Goal: Navigation & Orientation: Find specific page/section

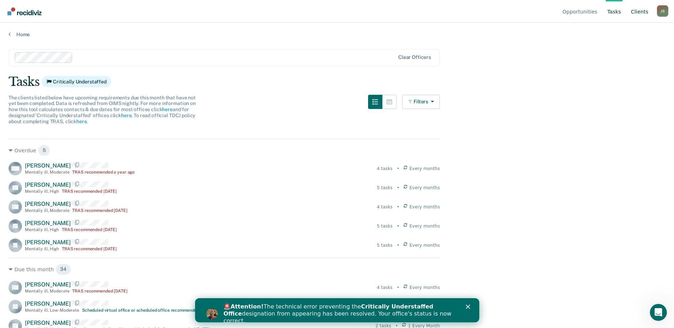
click at [642, 12] on link "Client s" at bounding box center [639, 11] width 20 height 23
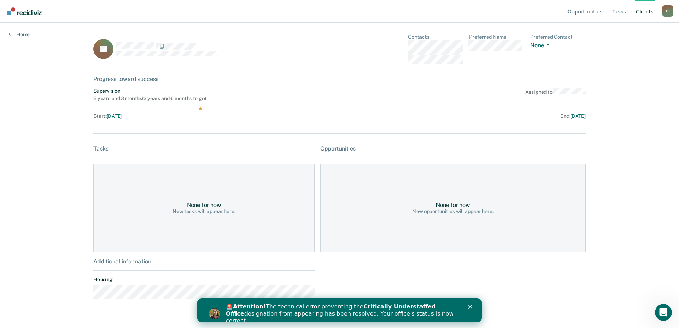
click at [644, 11] on link "Client s" at bounding box center [645, 11] width 20 height 23
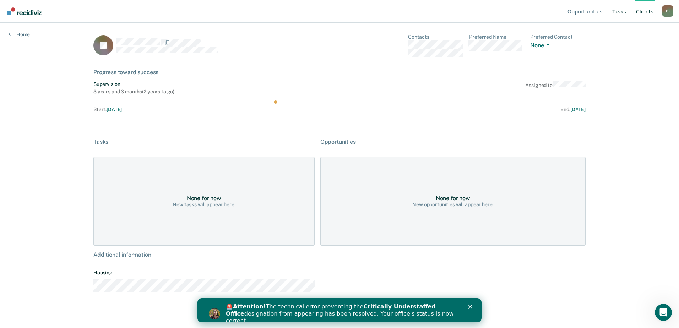
click at [621, 12] on link "Tasks" at bounding box center [619, 11] width 17 height 23
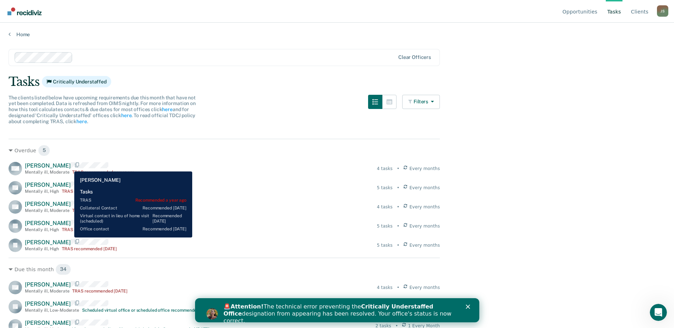
click at [69, 166] on span "[PERSON_NAME]" at bounding box center [48, 165] width 46 height 7
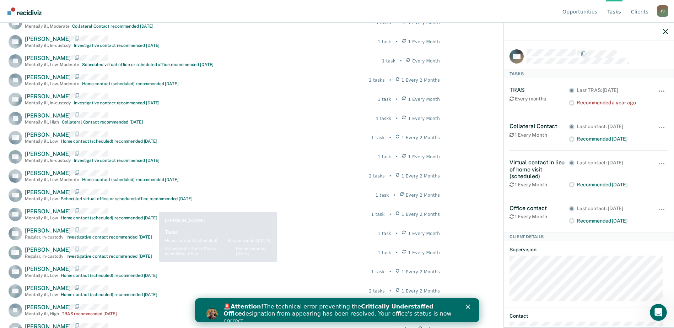
scroll to position [605, 0]
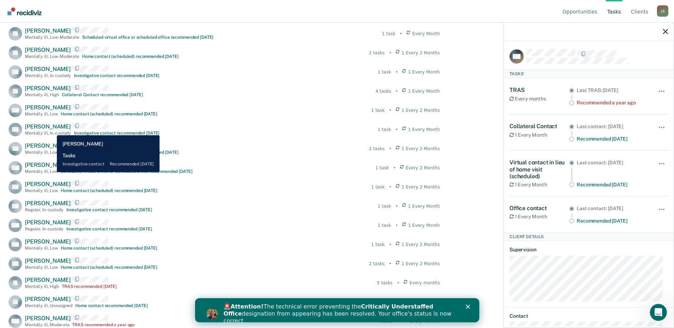
click at [52, 131] on div "Mentally ill , In-custody" at bounding box center [48, 133] width 46 height 5
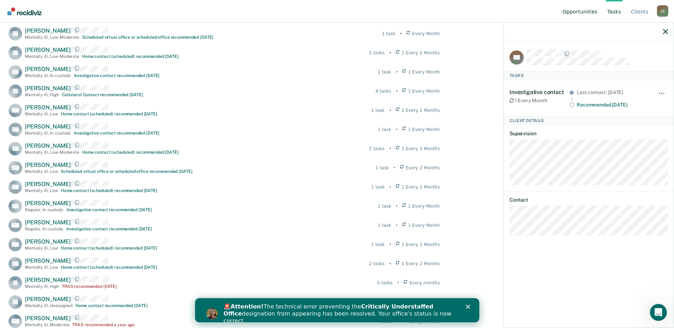
click at [580, 12] on link "Opportunities" at bounding box center [580, 11] width 38 height 23
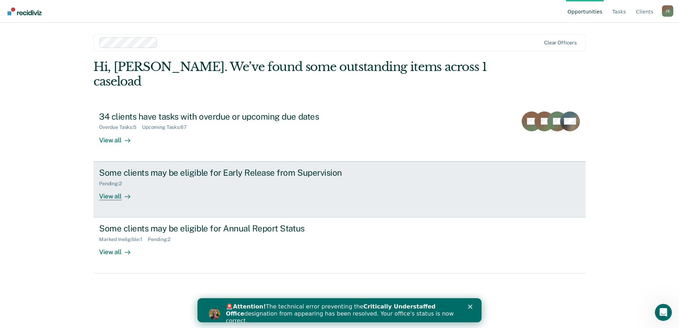
click at [115, 186] on div "View all" at bounding box center [119, 193] width 40 height 14
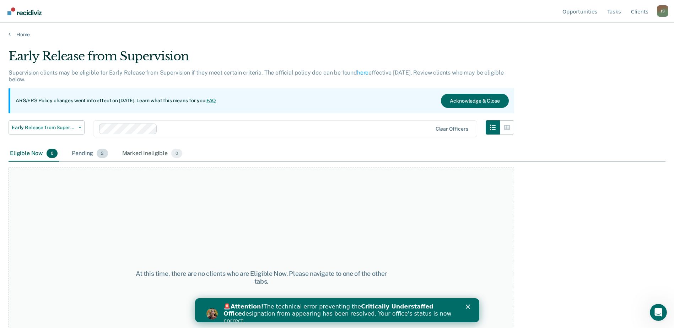
click at [86, 154] on div "Pending 2" at bounding box center [89, 154] width 39 height 16
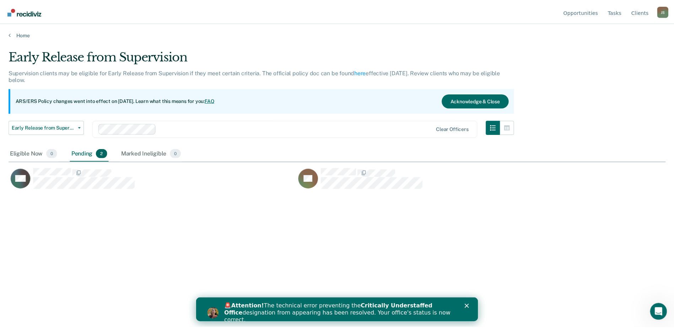
scroll to position [221, 657]
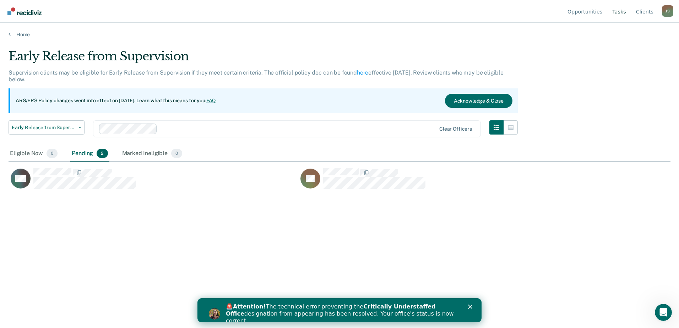
click at [620, 12] on link "Tasks" at bounding box center [619, 11] width 17 height 23
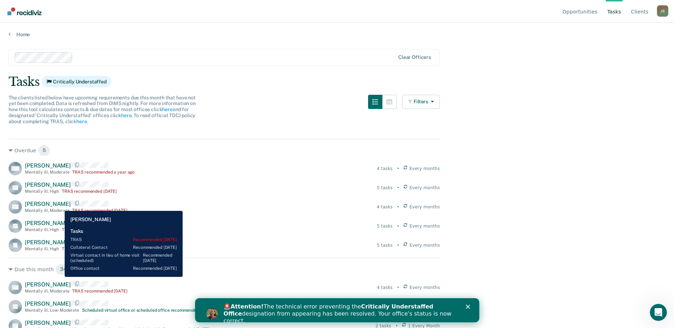
click at [59, 206] on span "[PERSON_NAME]" at bounding box center [48, 204] width 46 height 7
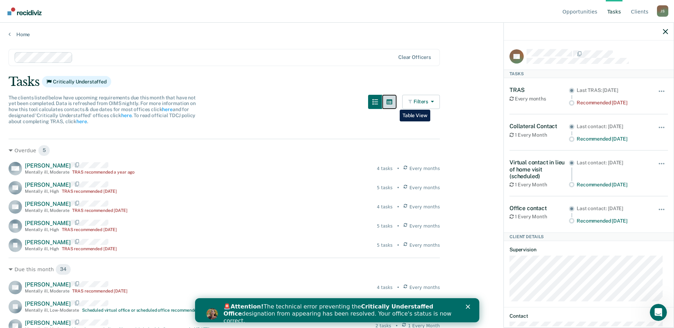
click at [392, 104] on icon "button" at bounding box center [389, 102] width 6 height 6
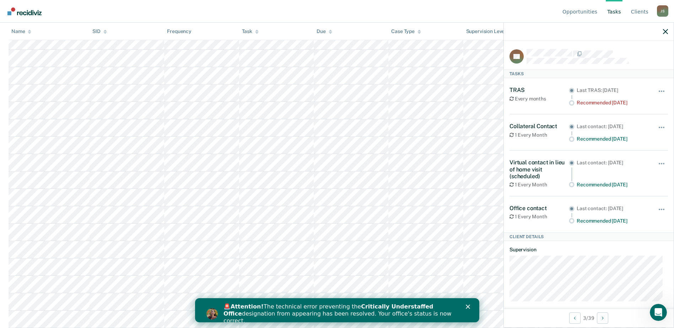
scroll to position [533, 0]
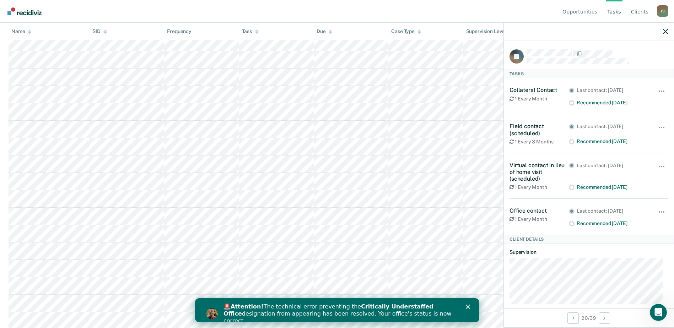
click at [468, 305] on icon "Close" at bounding box center [467, 307] width 4 height 4
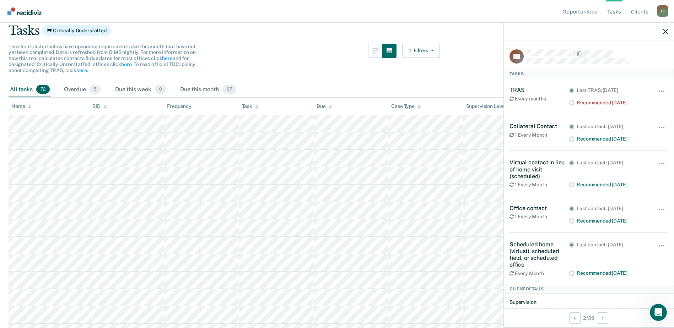
scroll to position [0, 0]
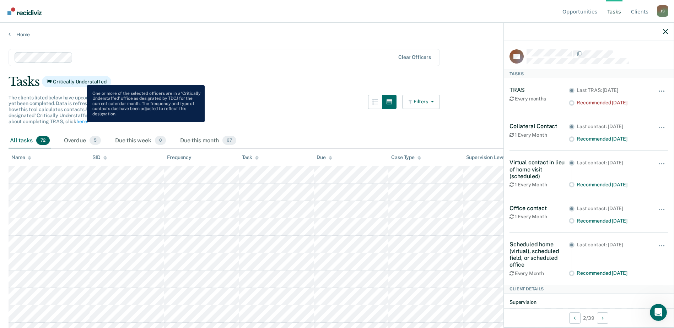
click at [81, 80] on span "Critically Understaffed" at bounding box center [76, 81] width 69 height 11
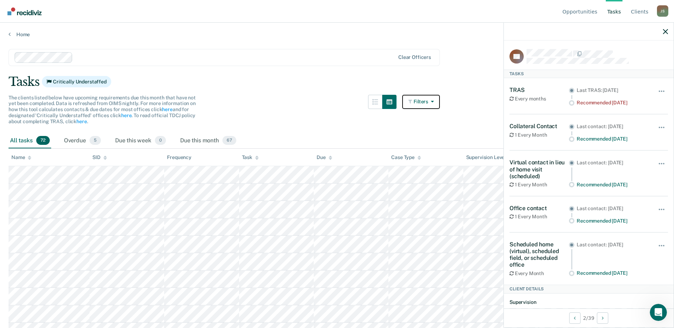
click at [424, 101] on button "Filters" at bounding box center [421, 102] width 38 height 14
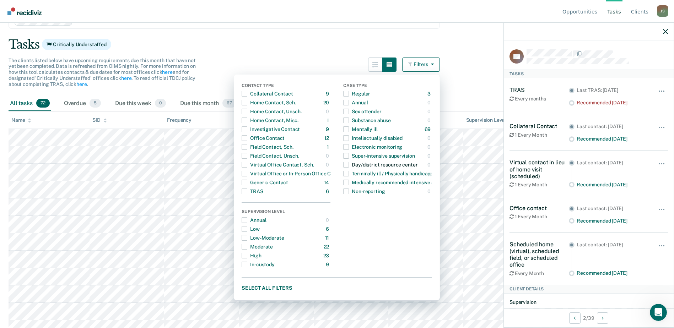
scroll to position [36, 0]
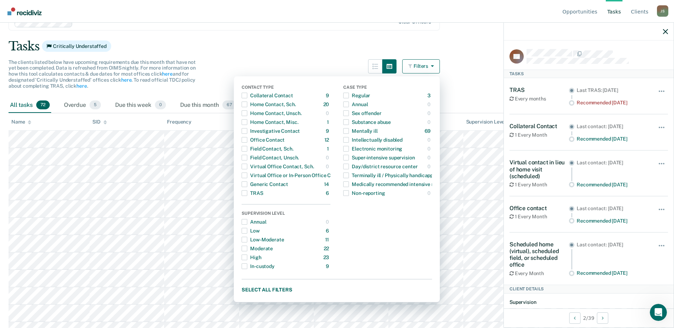
click at [355, 61] on div "The clients listed below have upcoming requirements due this month that have no…" at bounding box center [224, 78] width 431 height 38
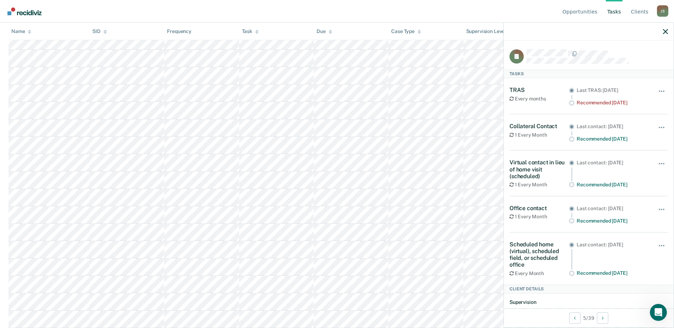
scroll to position [1110, 0]
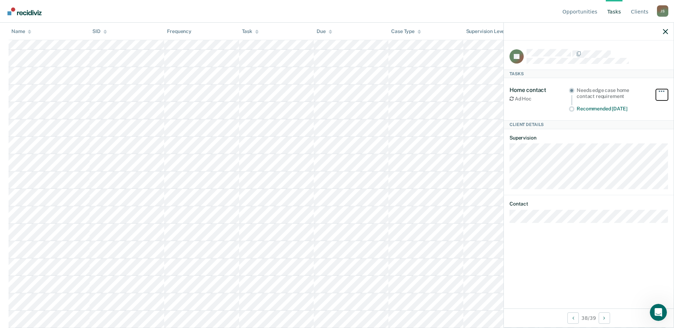
click at [661, 89] on button "button" at bounding box center [662, 94] width 12 height 11
click at [636, 61] on div at bounding box center [596, 56] width 141 height 15
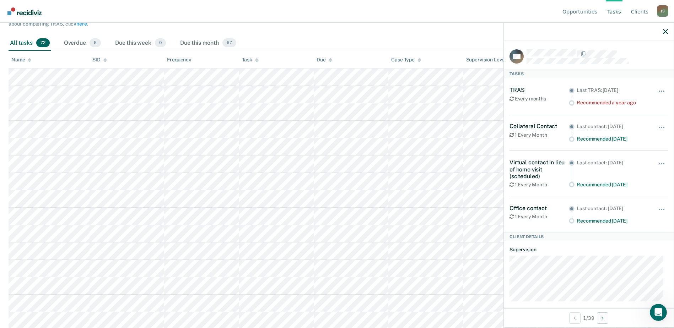
scroll to position [0, 0]
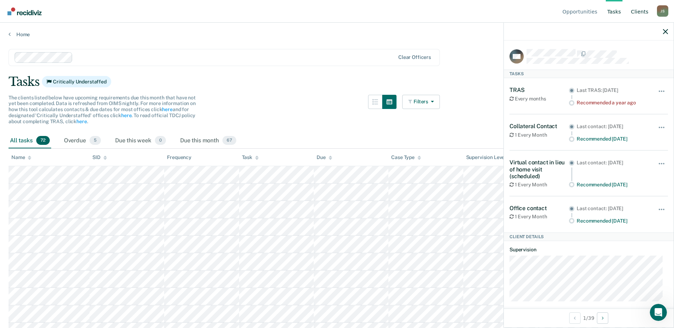
click at [638, 12] on link "Client s" at bounding box center [639, 11] width 20 height 23
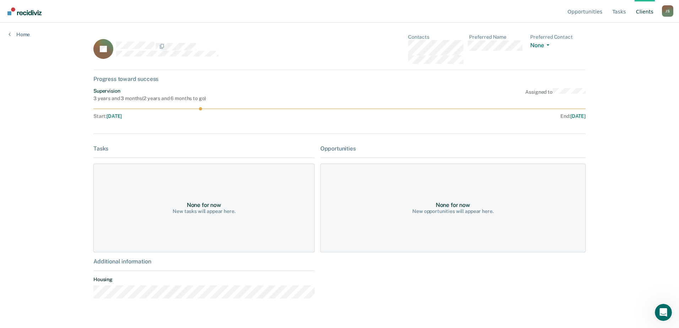
click at [645, 13] on link "Client s" at bounding box center [645, 11] width 20 height 23
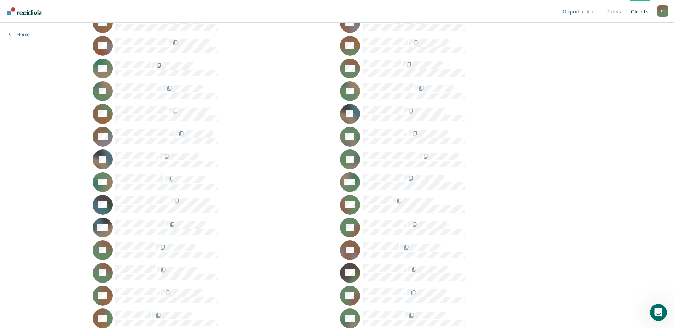
scroll to position [213, 0]
